Goal: Information Seeking & Learning: Learn about a topic

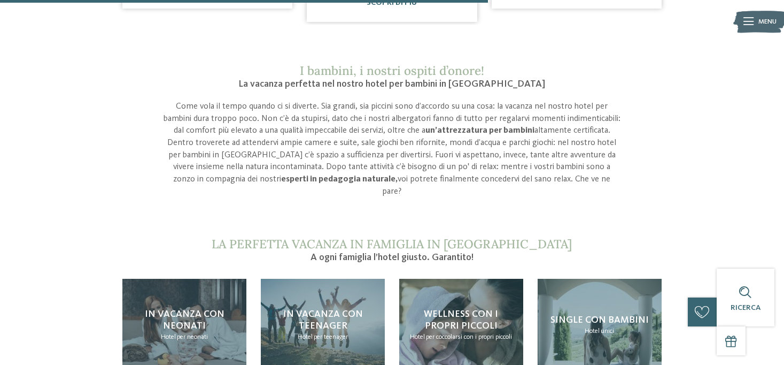
scroll to position [1016, 0]
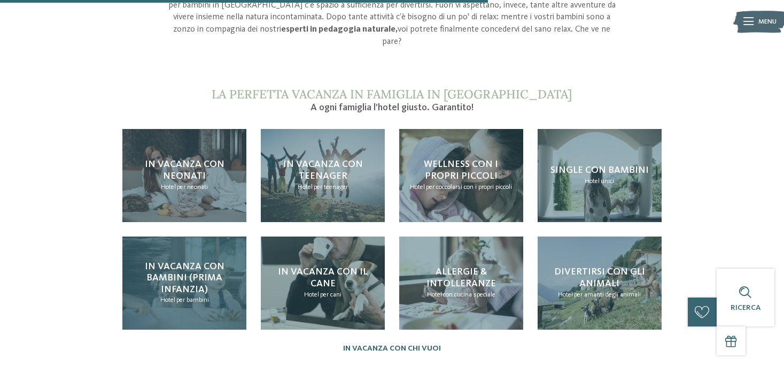
click at [206, 261] on span "In vacanza con bambini (prima infanzia)" at bounding box center [185, 277] width 80 height 33
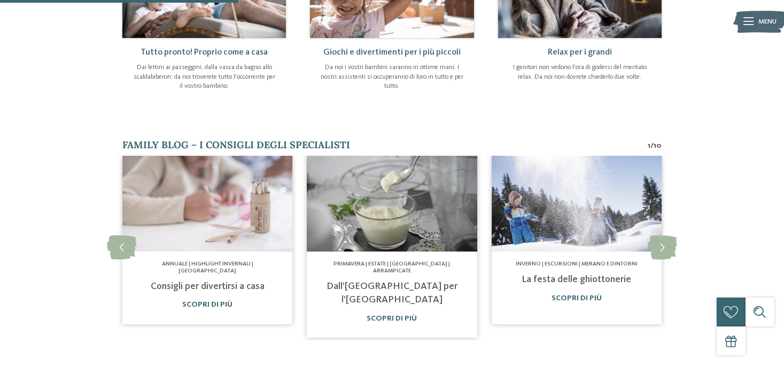
scroll to position [588, 0]
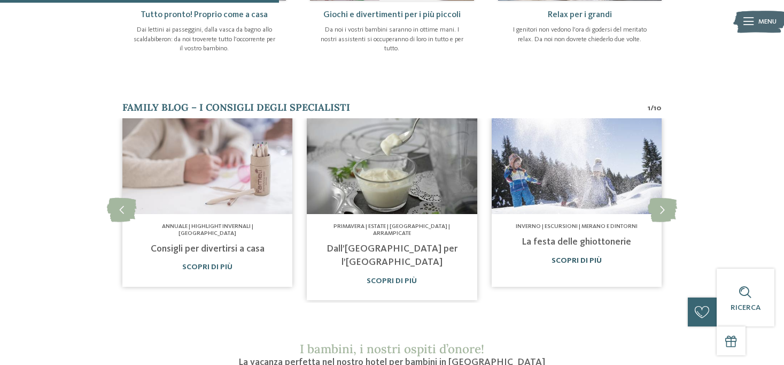
click at [568, 257] on link "Scopri di più" at bounding box center [577, 260] width 50 height 7
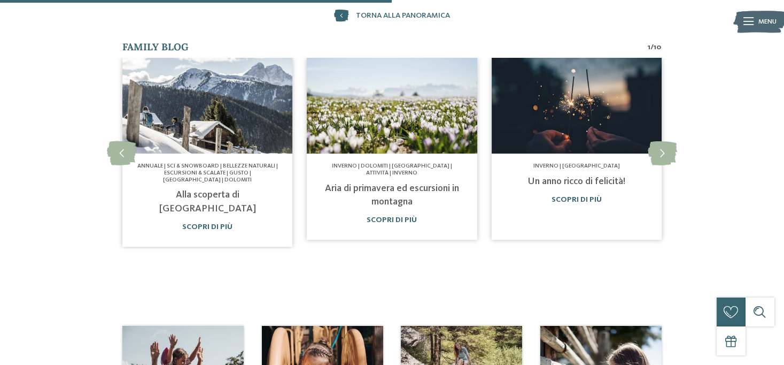
scroll to position [535, 0]
